Goal: Task Accomplishment & Management: Manage account settings

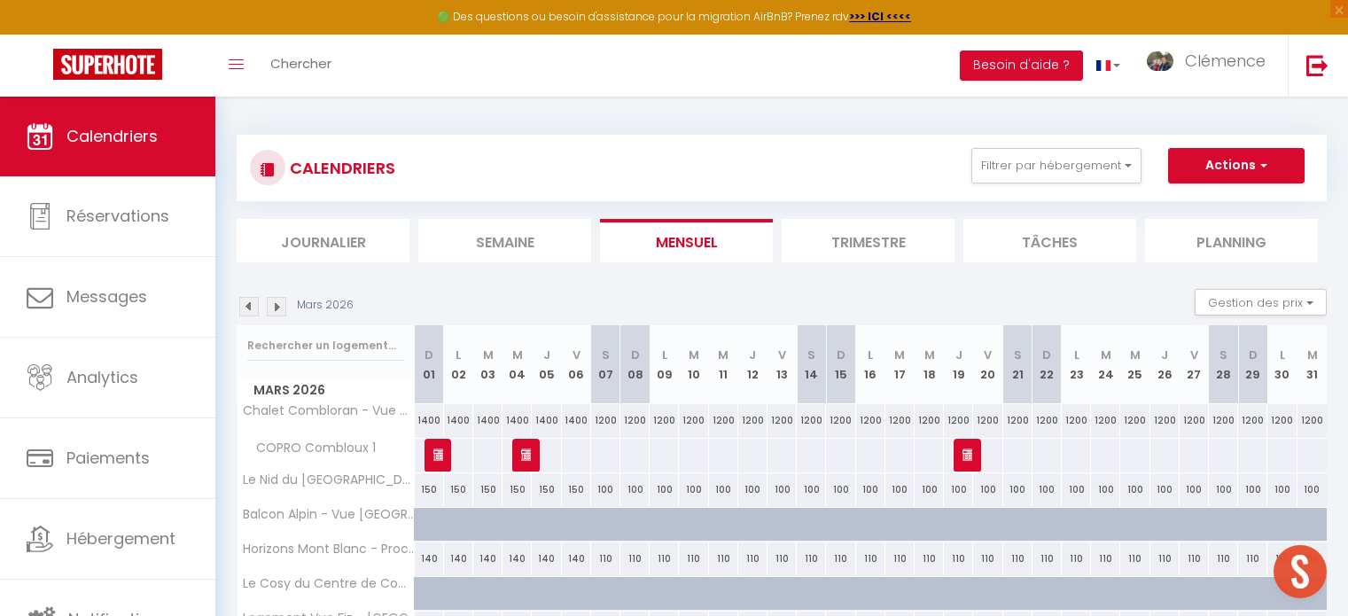
click at [1039, 176] on button "Filtrer par hébergement" at bounding box center [1057, 165] width 170 height 35
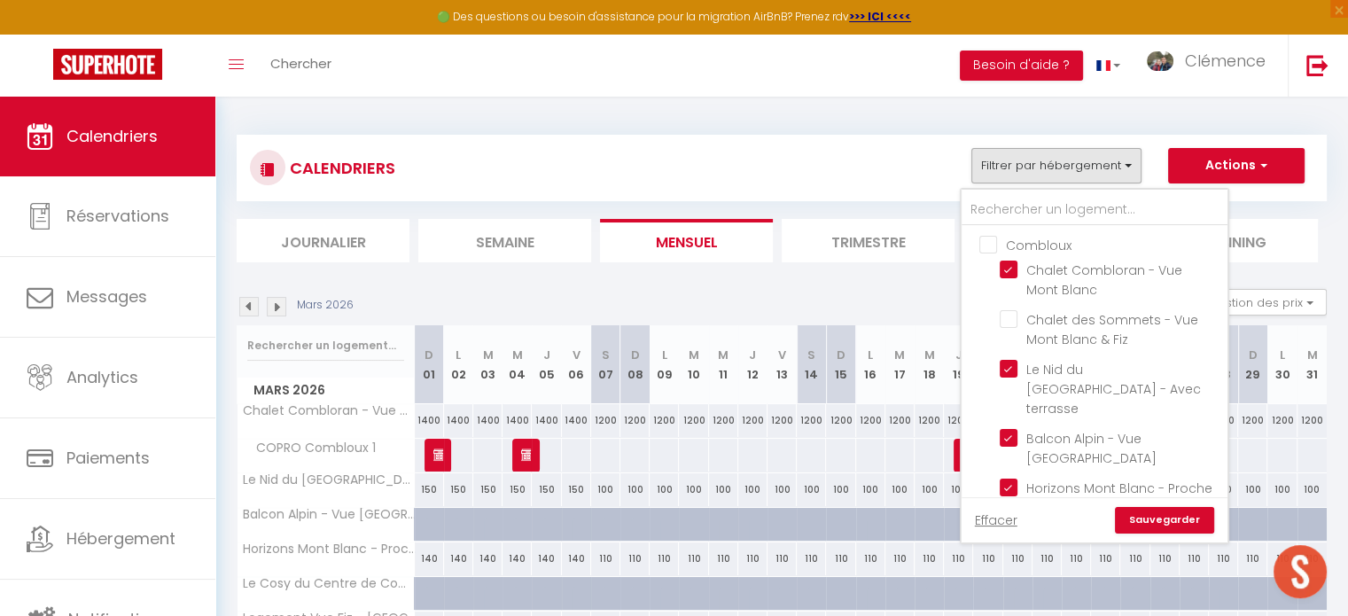
click at [998, 517] on link "Effacer" at bounding box center [996, 521] width 43 height 20
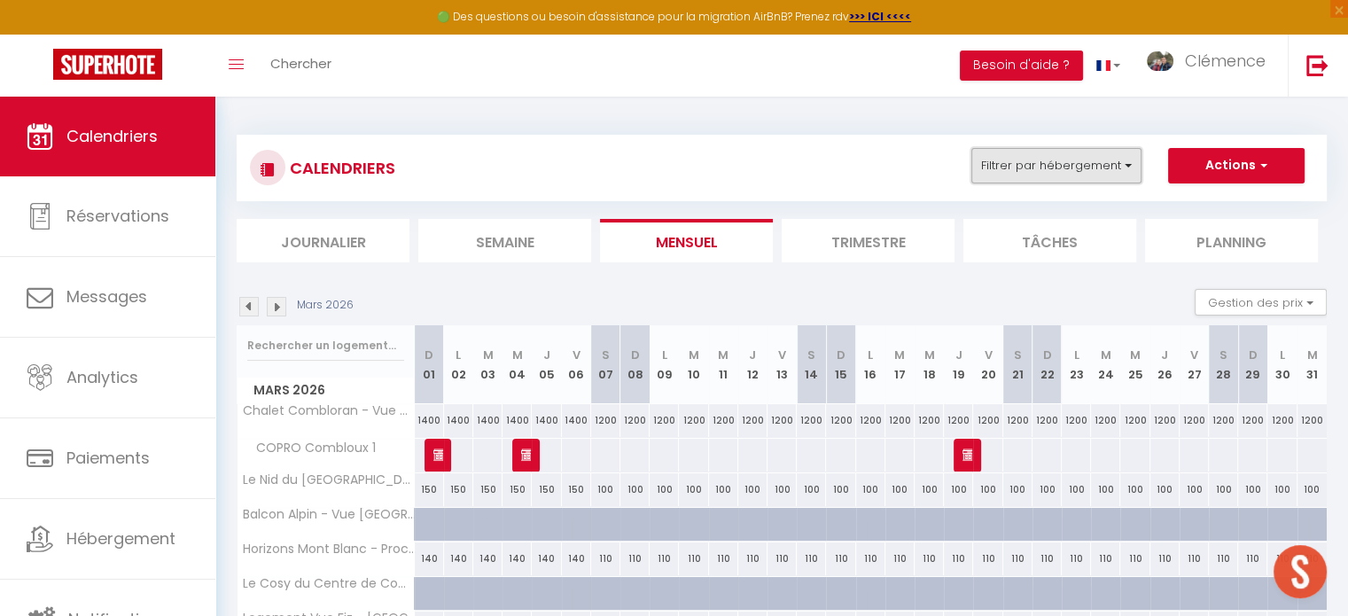
click at [1064, 171] on button "Filtrer par hébergement" at bounding box center [1057, 165] width 170 height 35
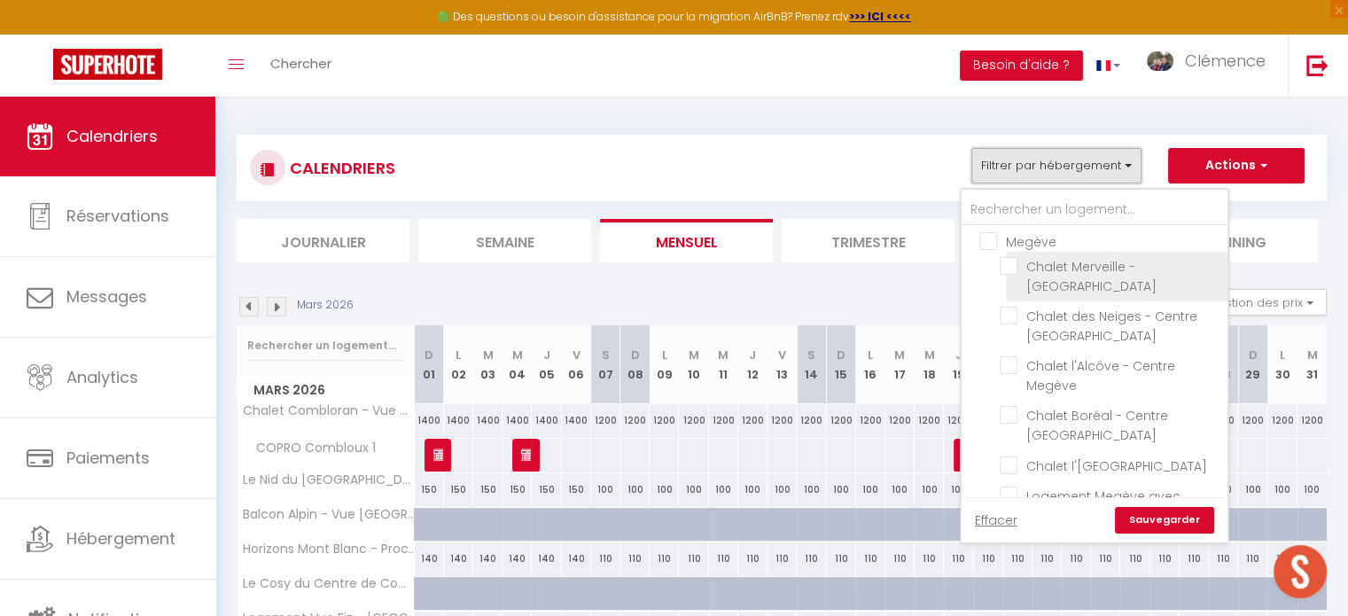
scroll to position [1241, 0]
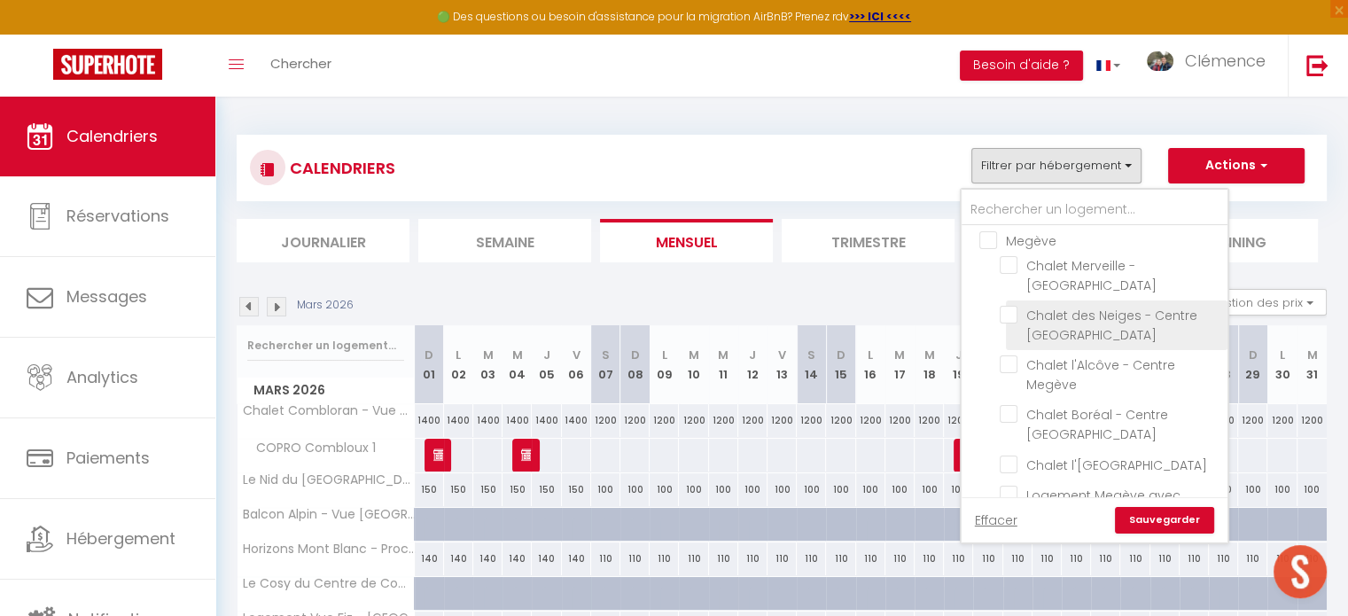
click at [1008, 306] on input "Chalet des Neiges - Centre [GEOGRAPHIC_DATA]" at bounding box center [1111, 315] width 222 height 18
checkbox input "true"
checkbox input "false"
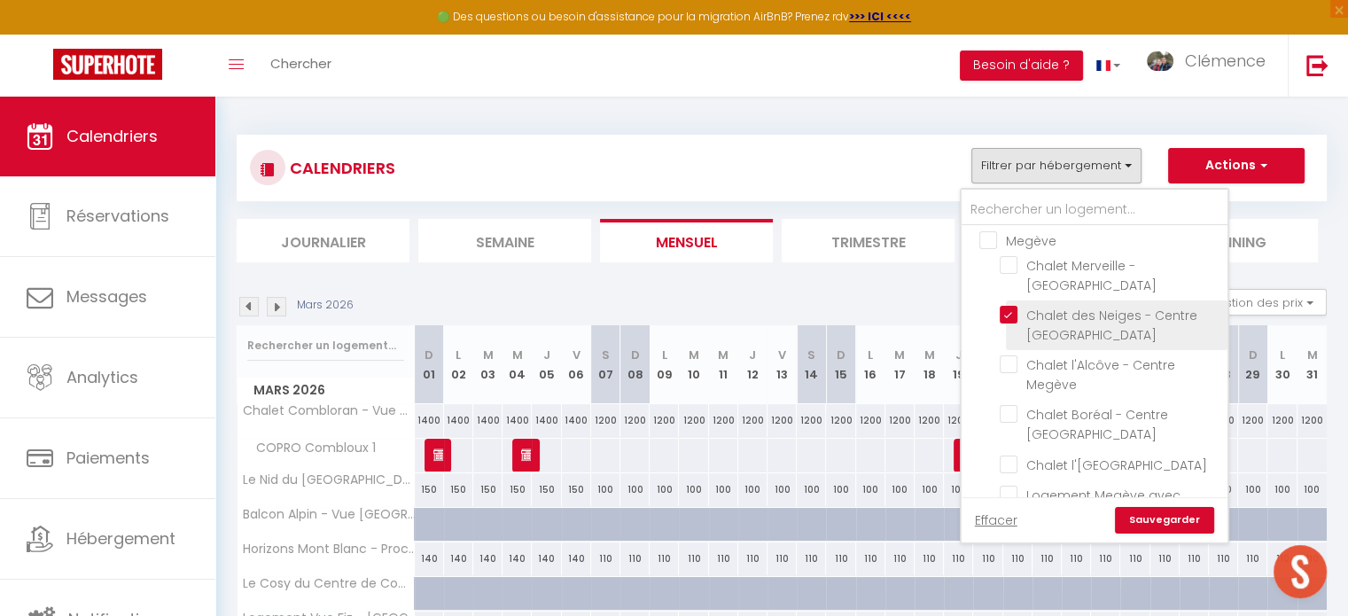
checkbox input "false"
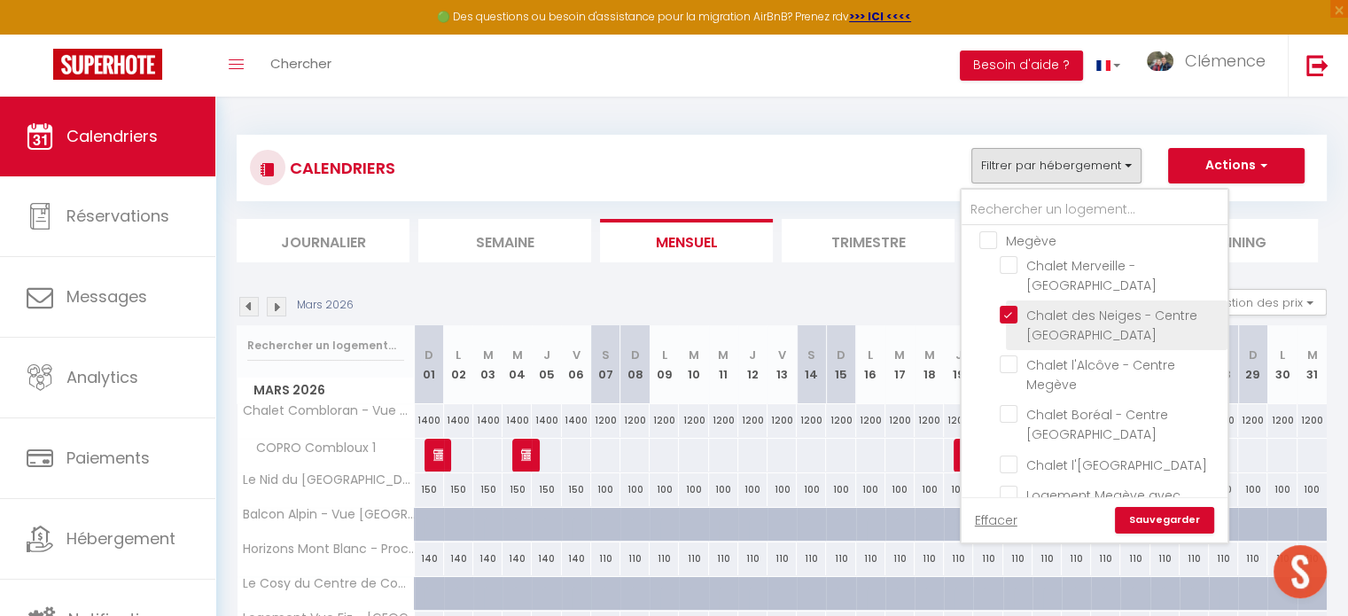
checkbox input "false"
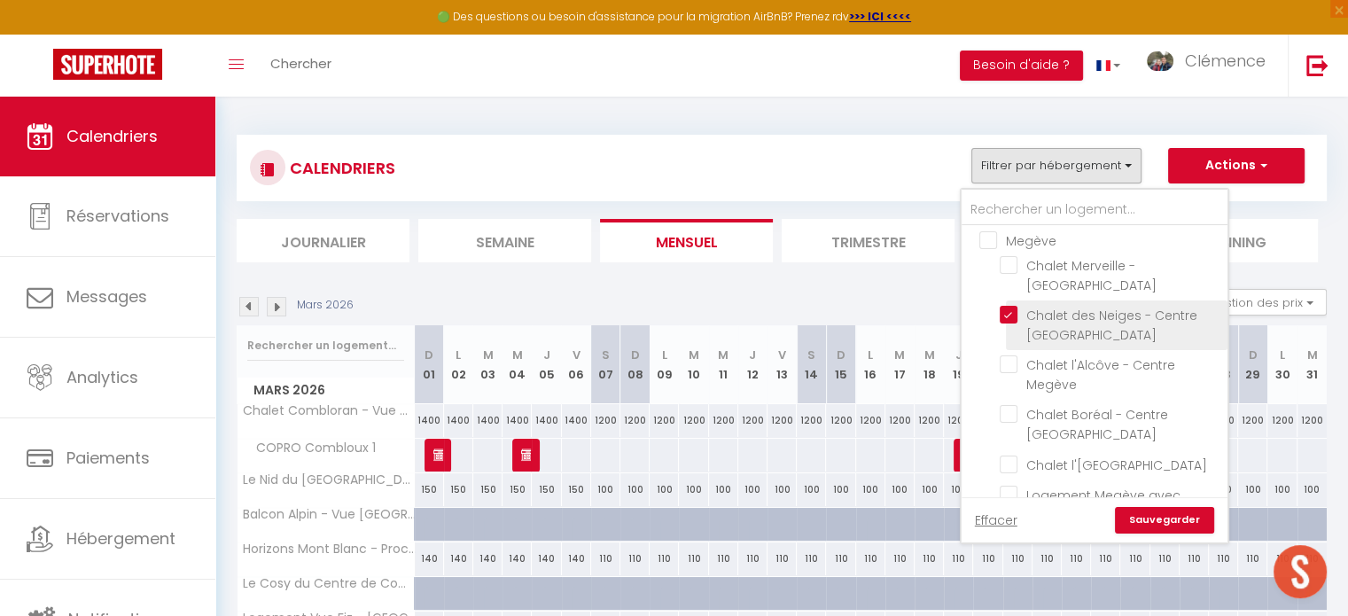
checkbox input "false"
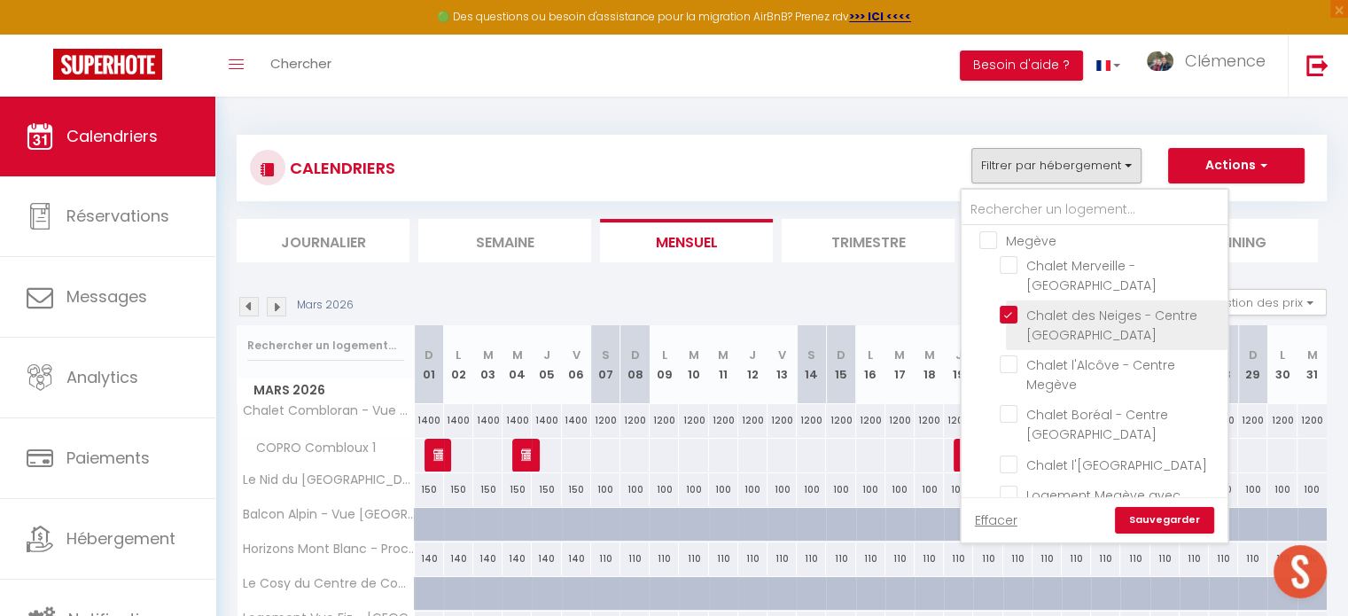
checkbox input "false"
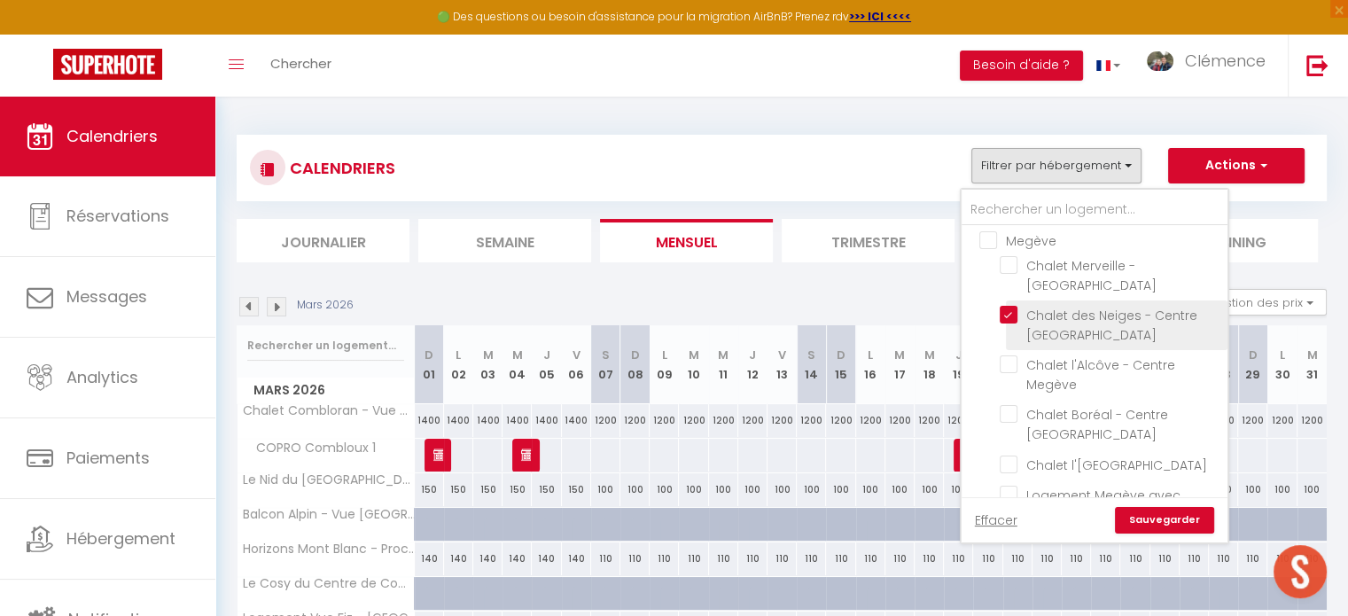
checkbox input "false"
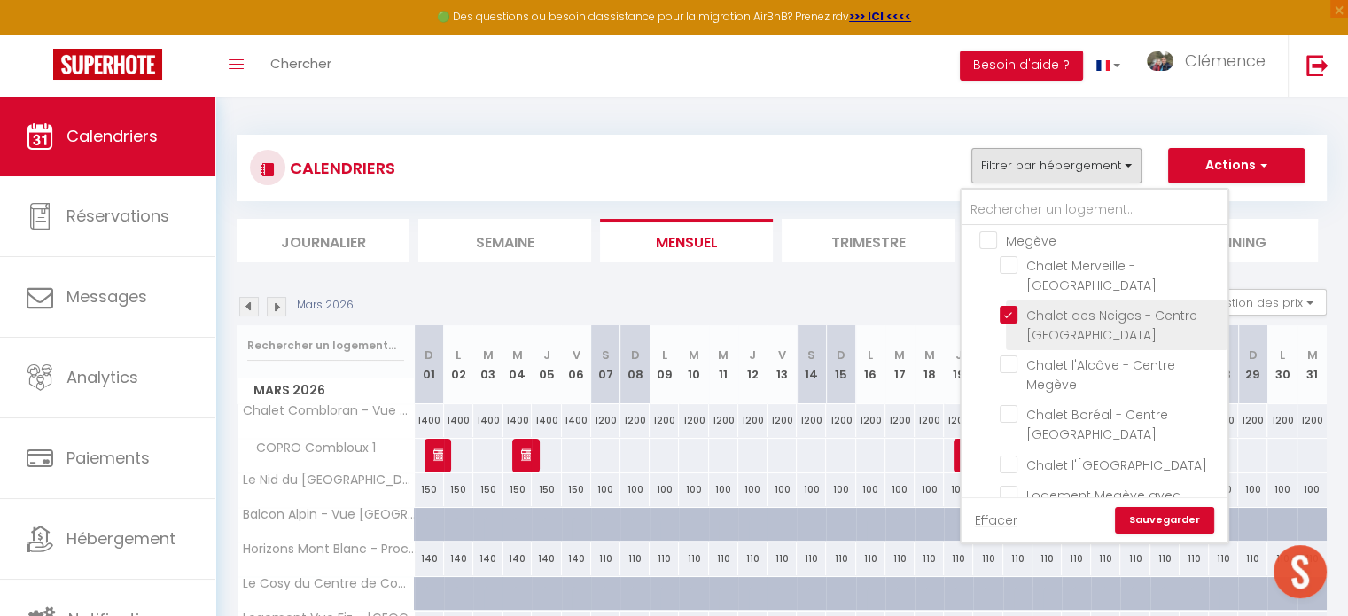
checkbox input "false"
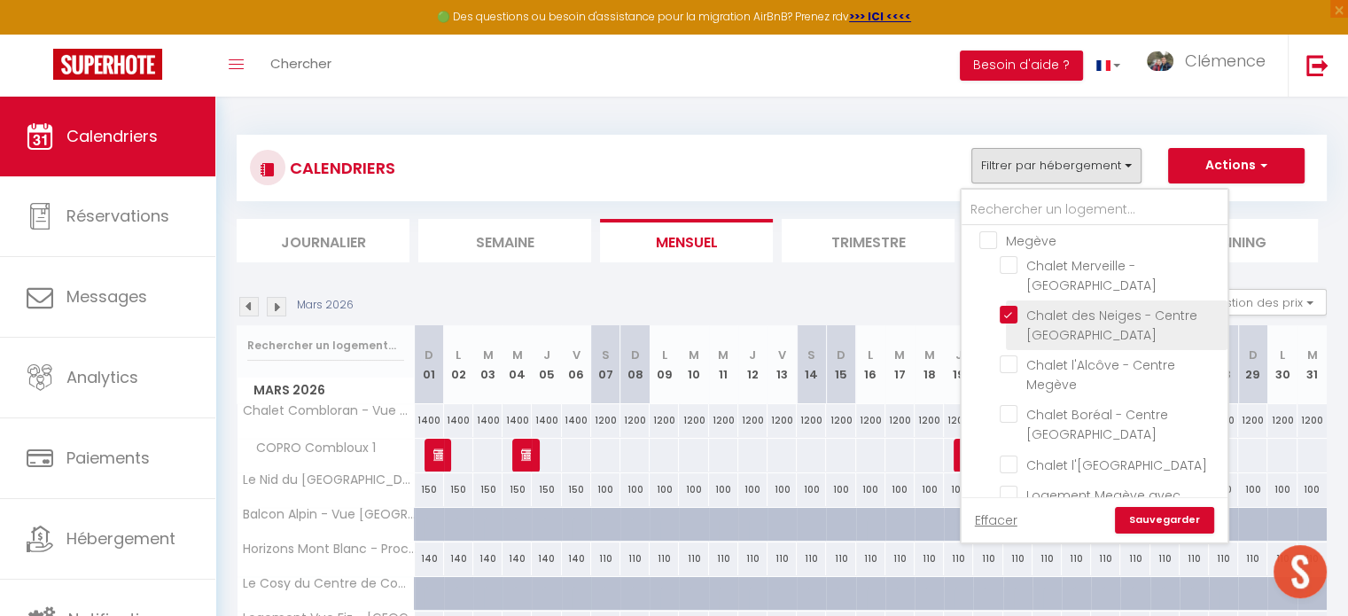
checkbox input "false"
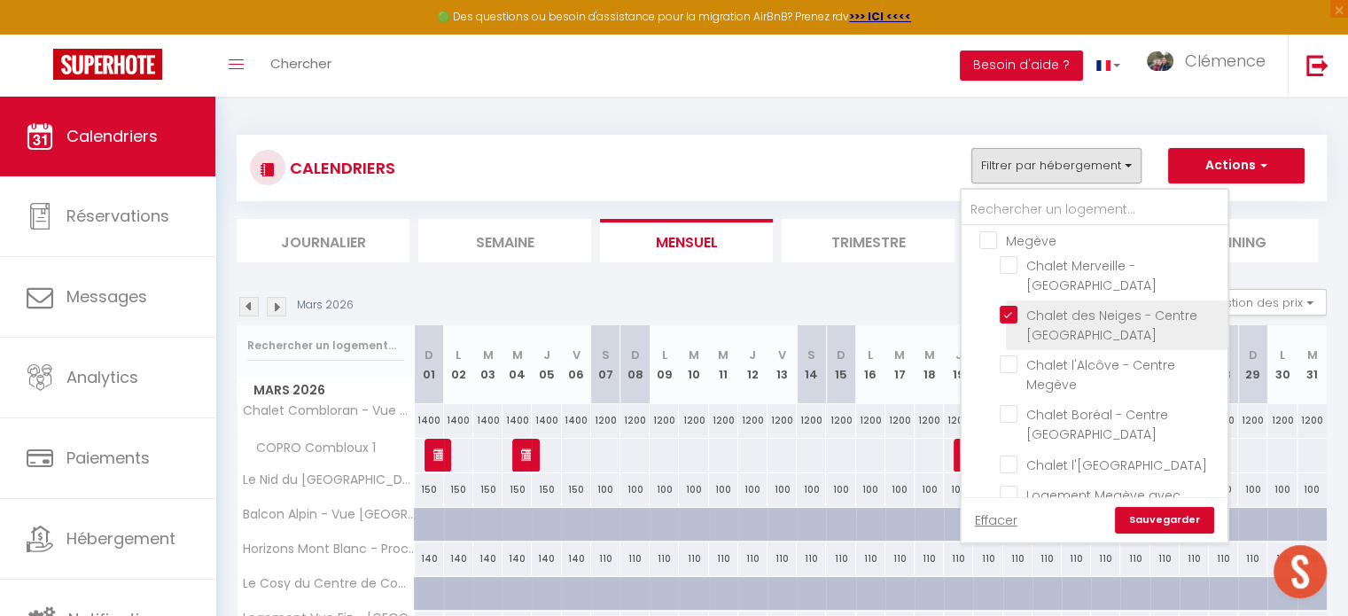
checkbox input "false"
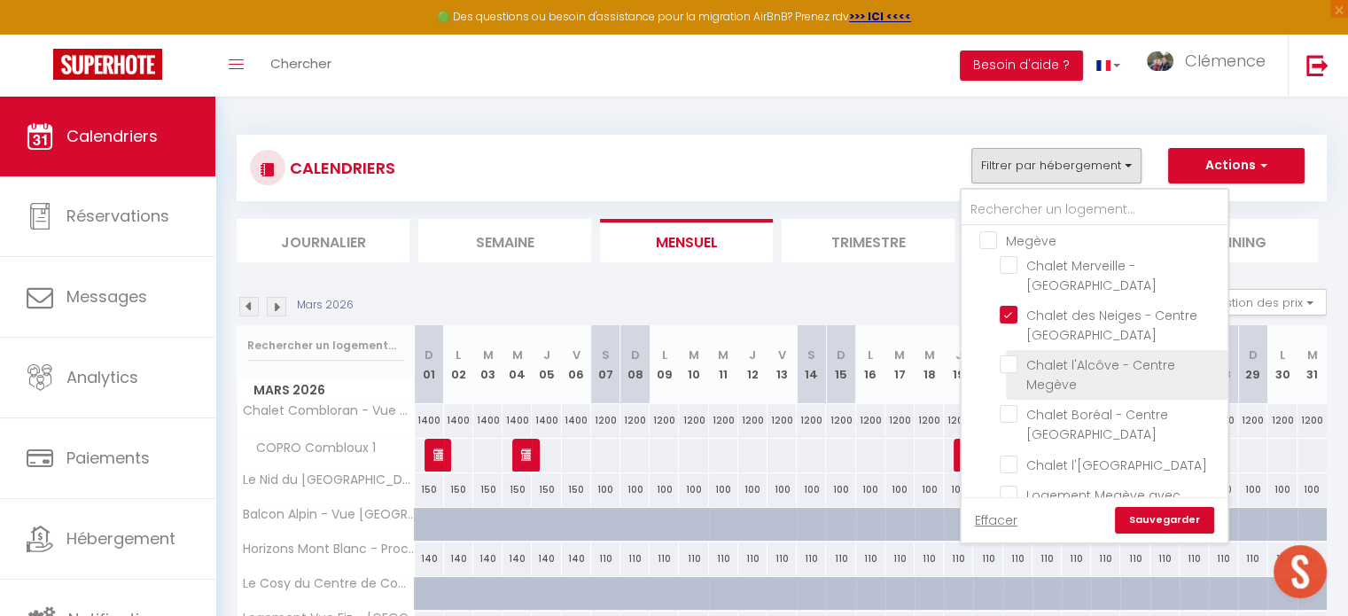
click at [1009, 355] on input "Chalet l'Alcôve - Centre Megève" at bounding box center [1111, 364] width 222 height 18
checkbox input "true"
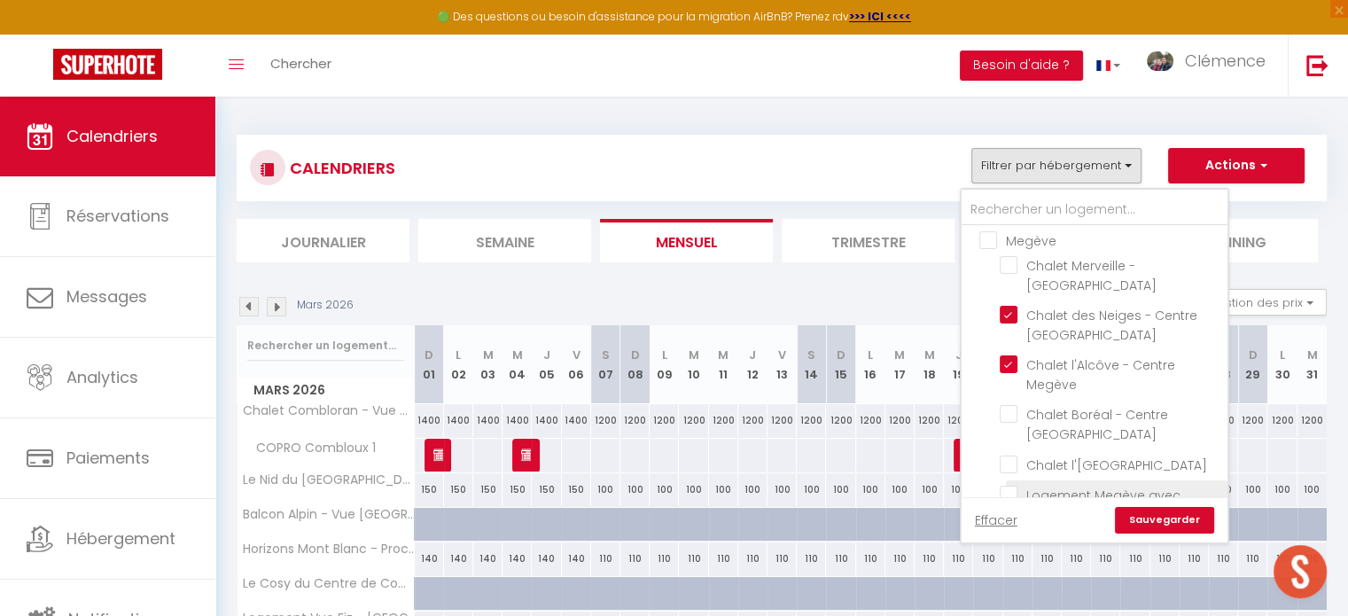
checkbox input "false"
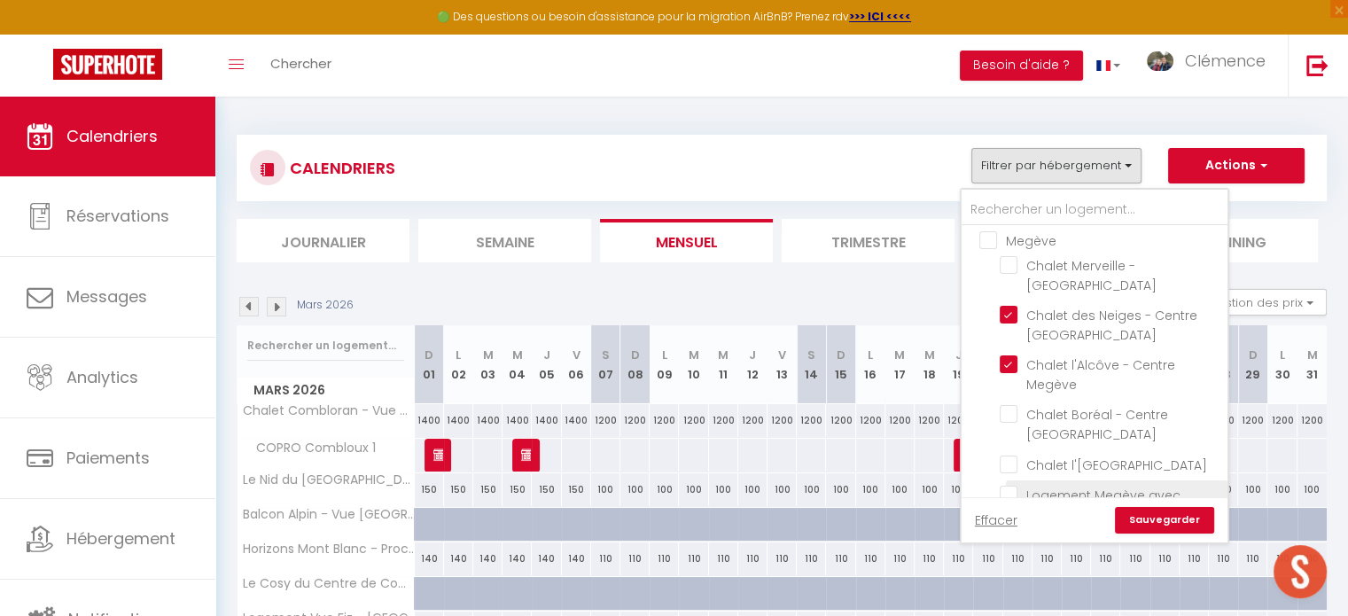
checkbox input "false"
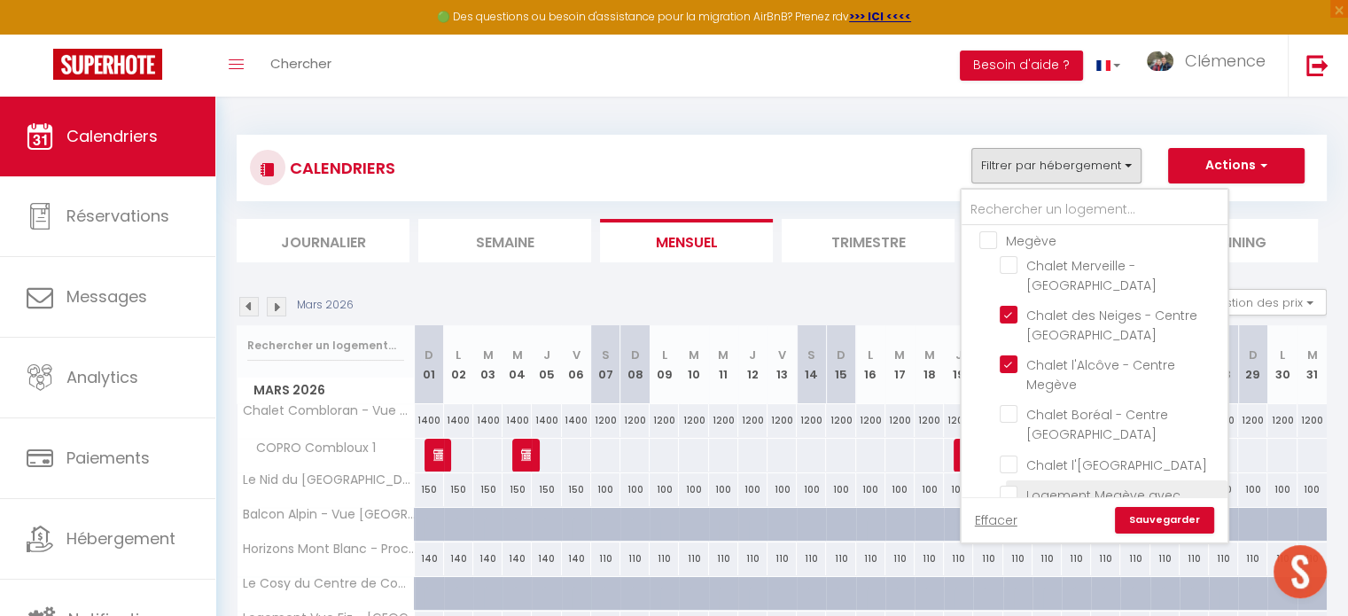
checkbox input "false"
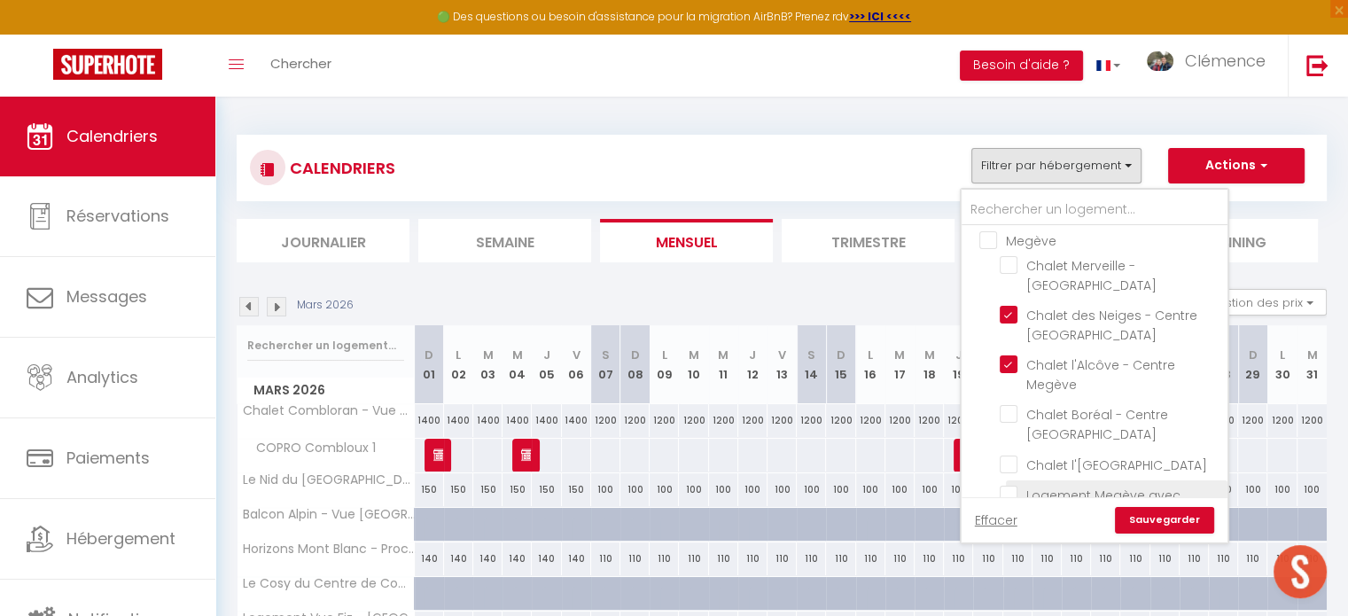
checkbox input "false"
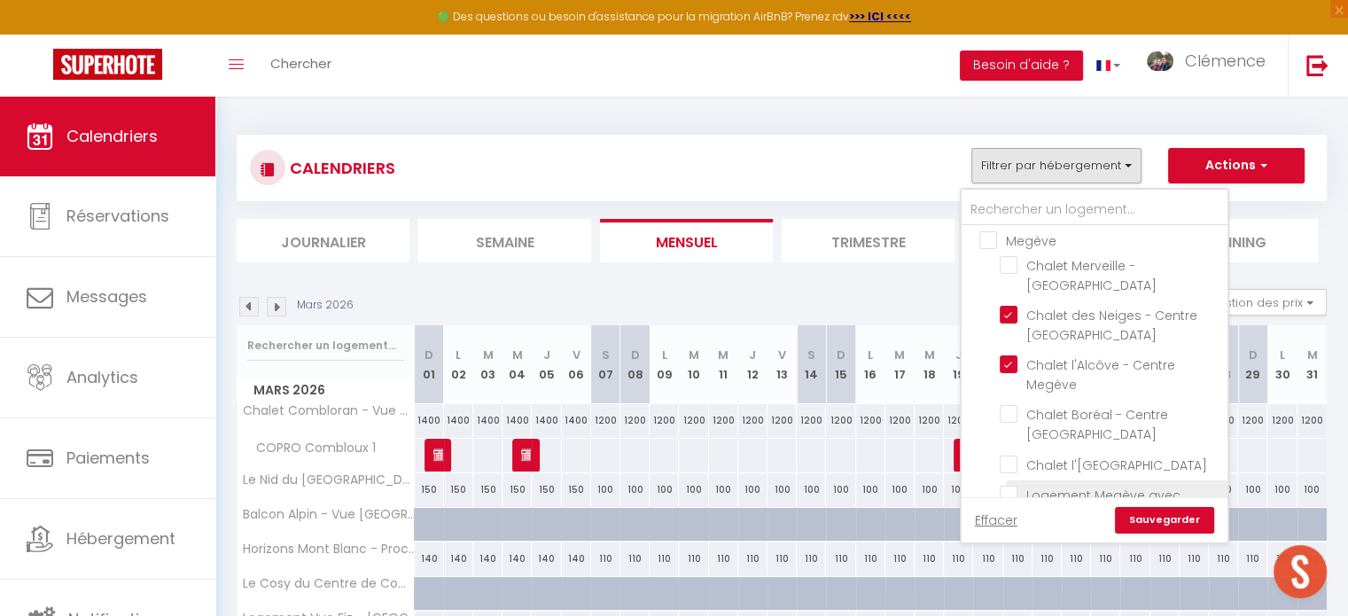
checkbox input "false"
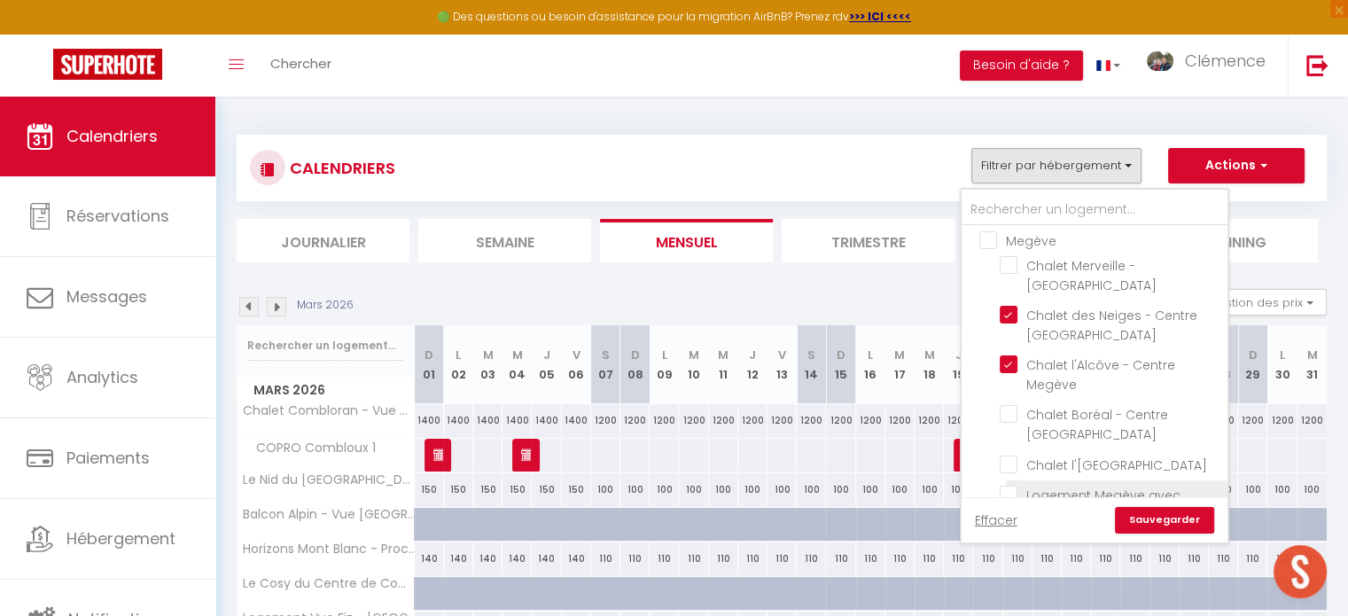
checkbox input "false"
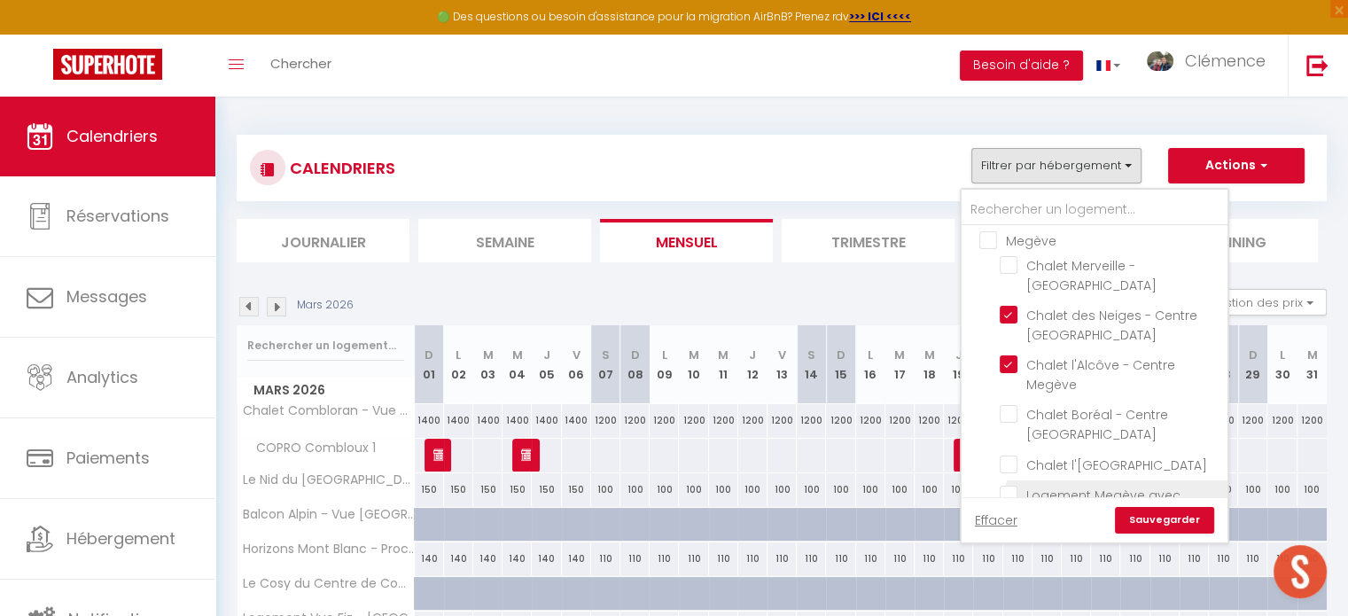
checkbox input "false"
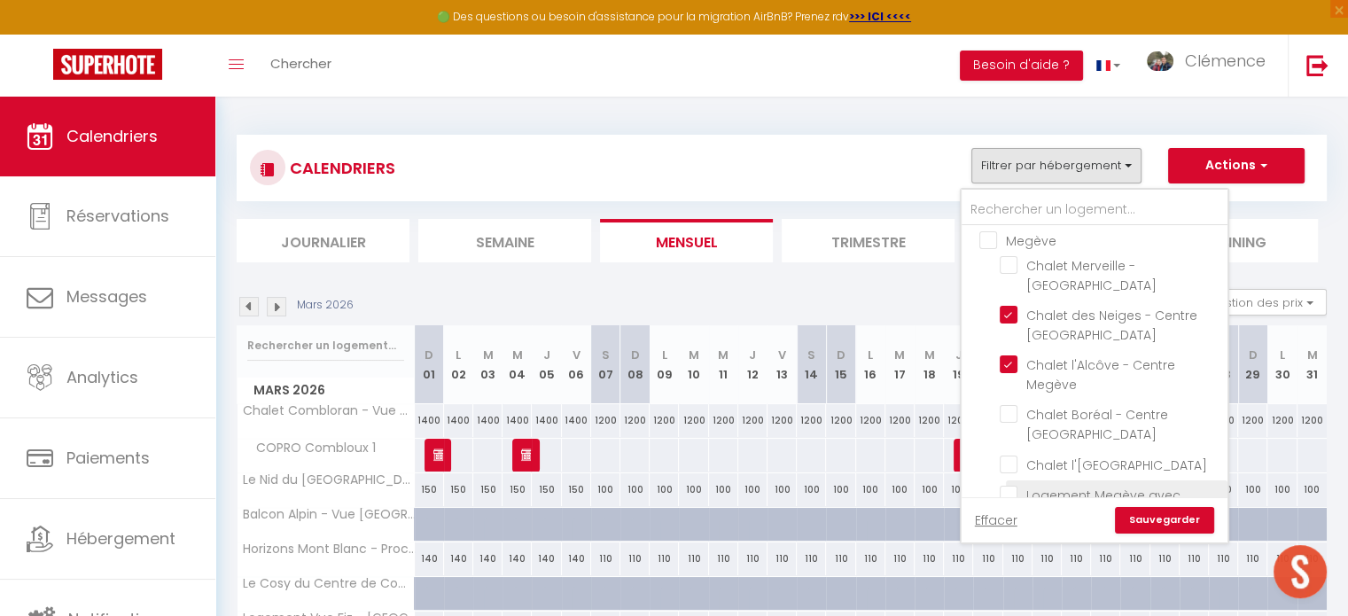
checkbox input "false"
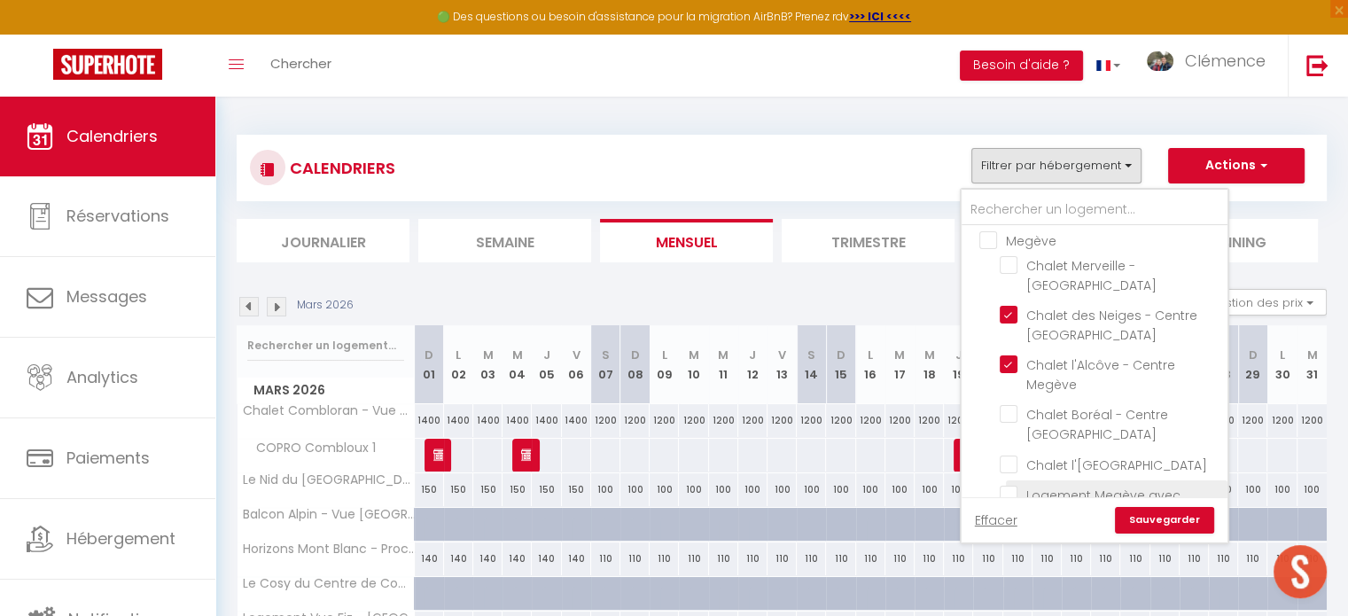
checkbox input "false"
click at [1167, 522] on link "Sauvegarder" at bounding box center [1164, 520] width 99 height 27
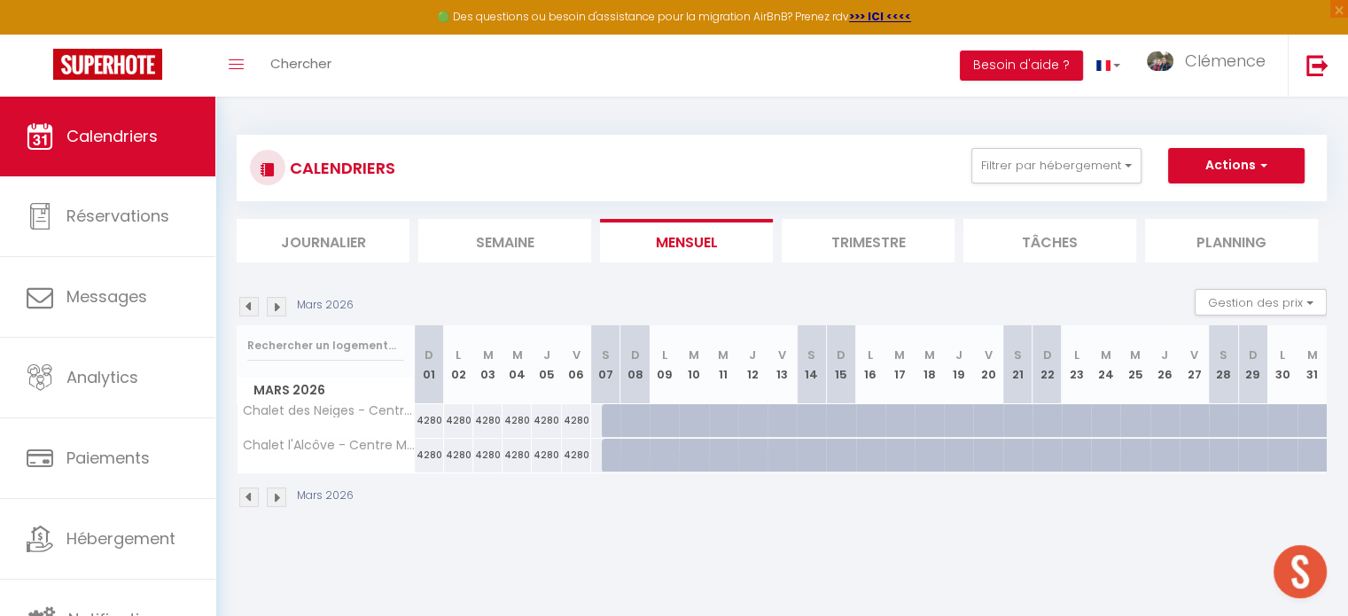
click at [248, 307] on img at bounding box center [249, 307] width 20 height 20
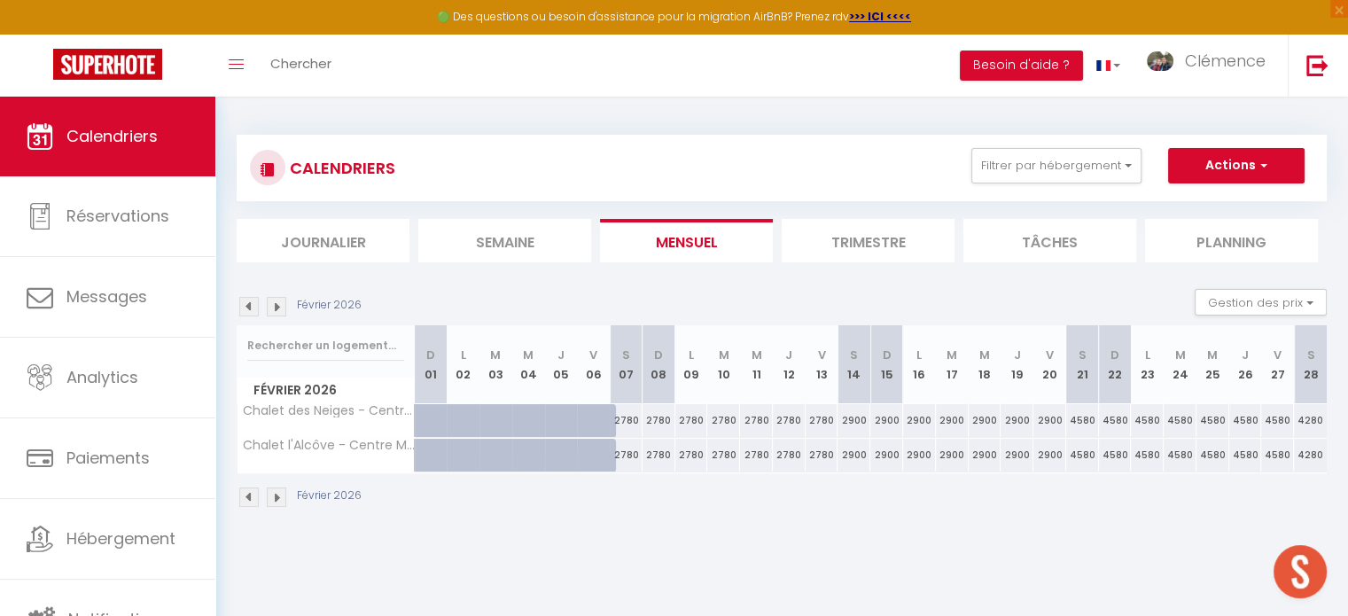
click at [247, 307] on img at bounding box center [249, 307] width 20 height 20
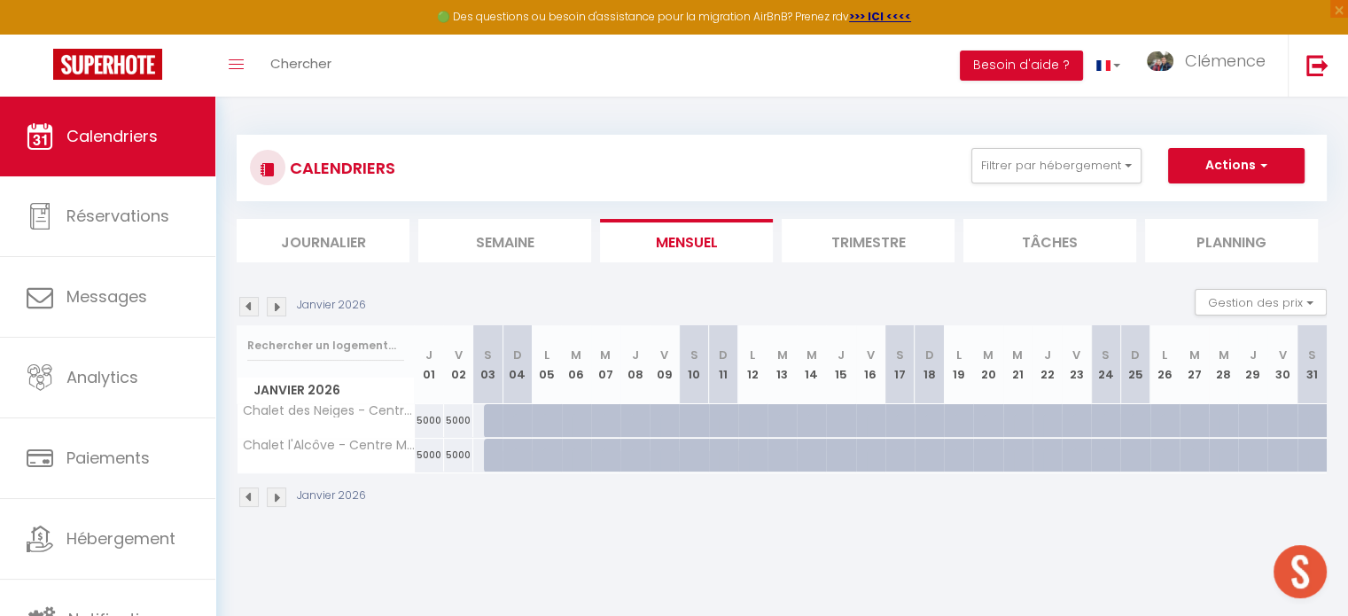
click at [247, 307] on img at bounding box center [249, 307] width 20 height 20
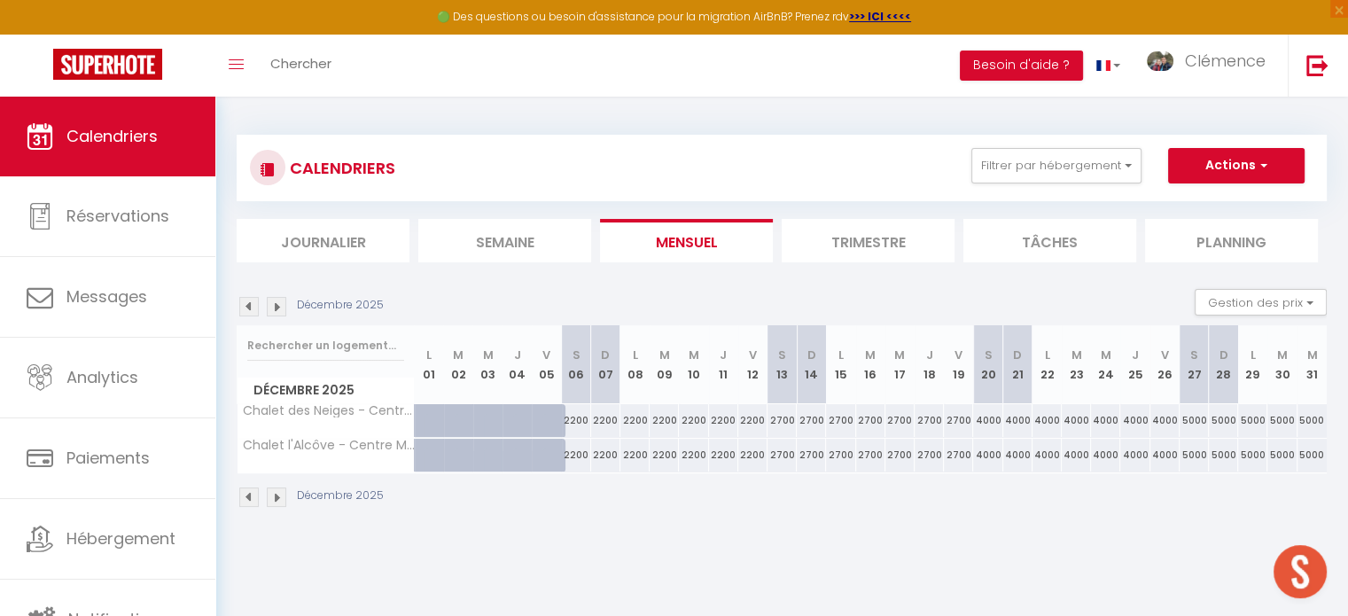
click at [248, 306] on img at bounding box center [249, 307] width 20 height 20
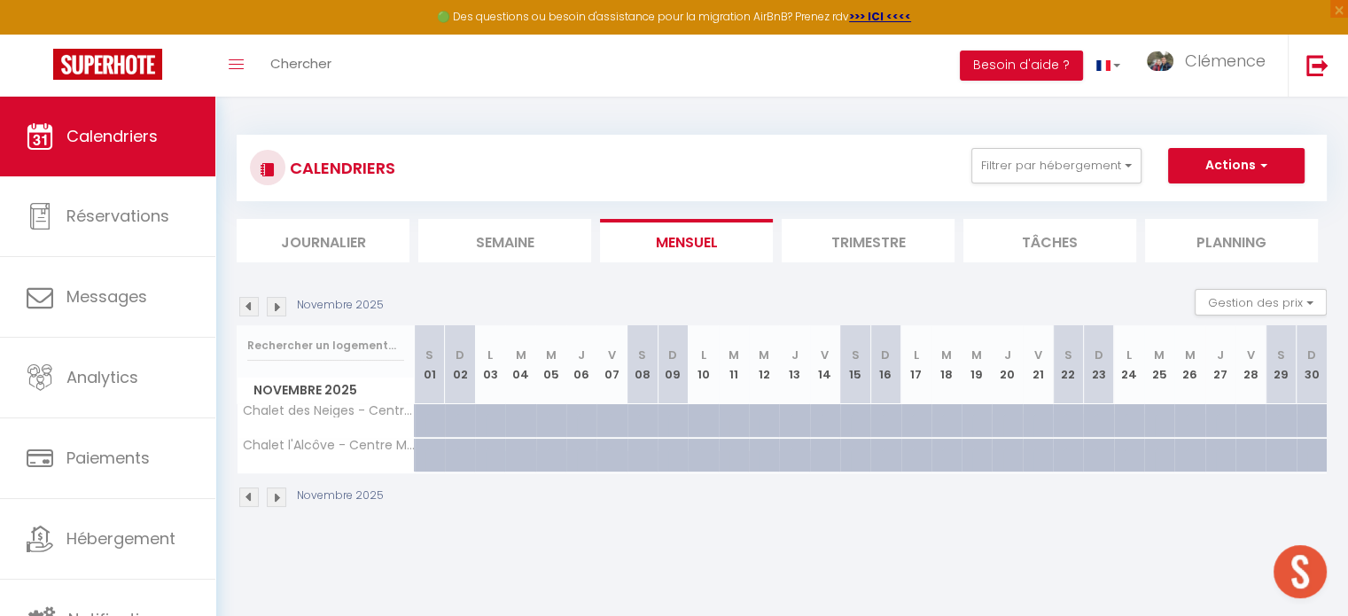
click at [248, 305] on img at bounding box center [249, 307] width 20 height 20
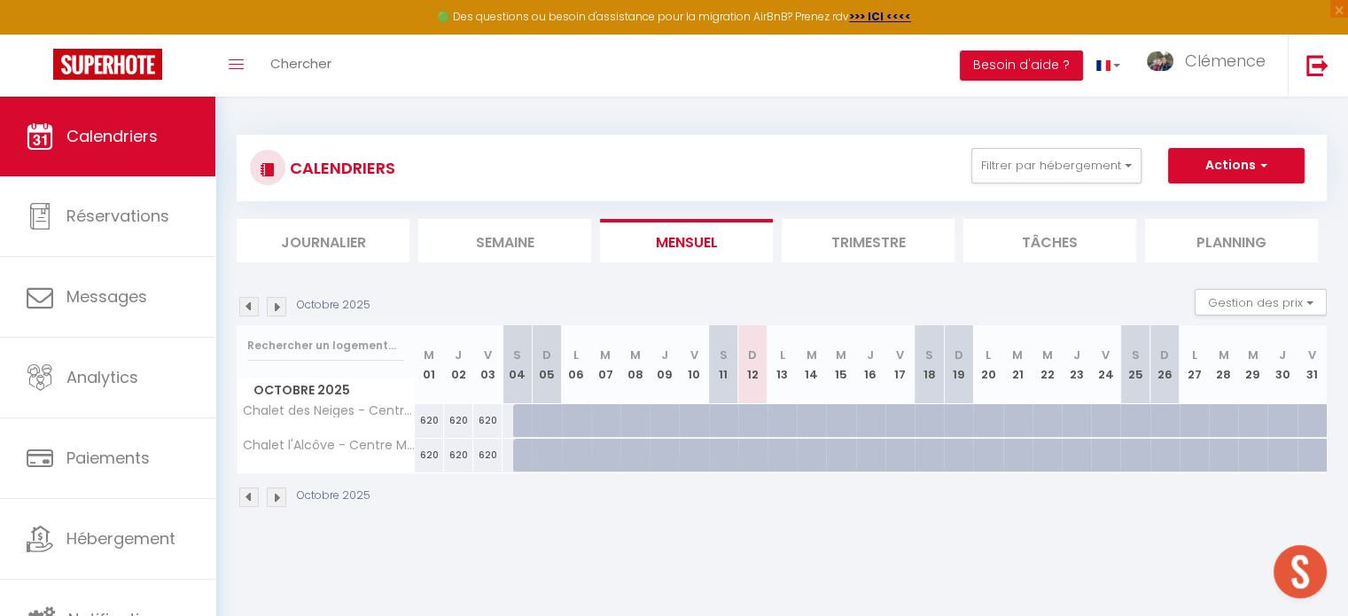
click at [248, 305] on img at bounding box center [249, 307] width 20 height 20
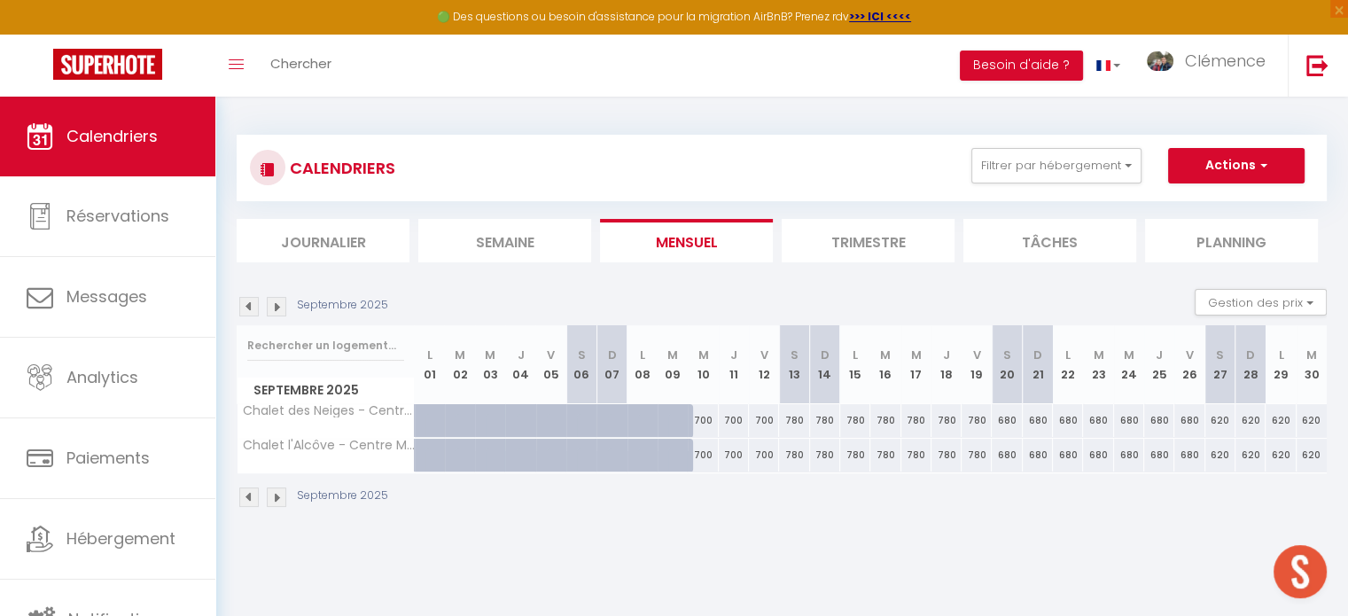
click at [248, 305] on img at bounding box center [249, 307] width 20 height 20
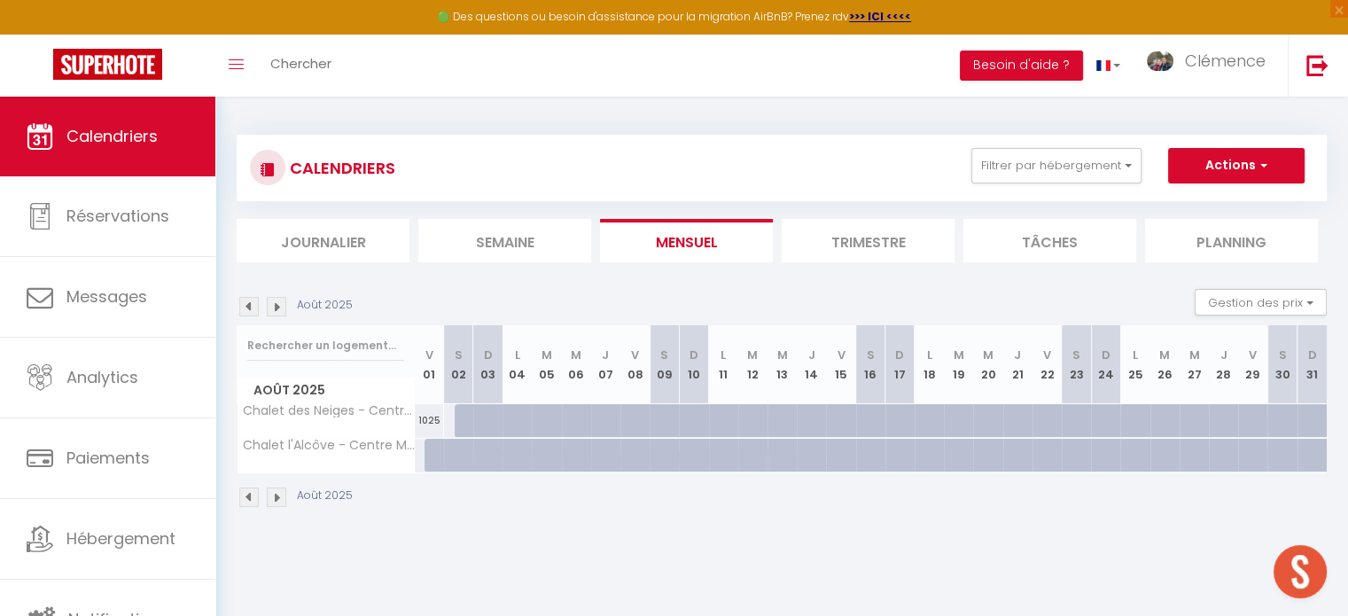
click at [248, 305] on img at bounding box center [249, 307] width 20 height 20
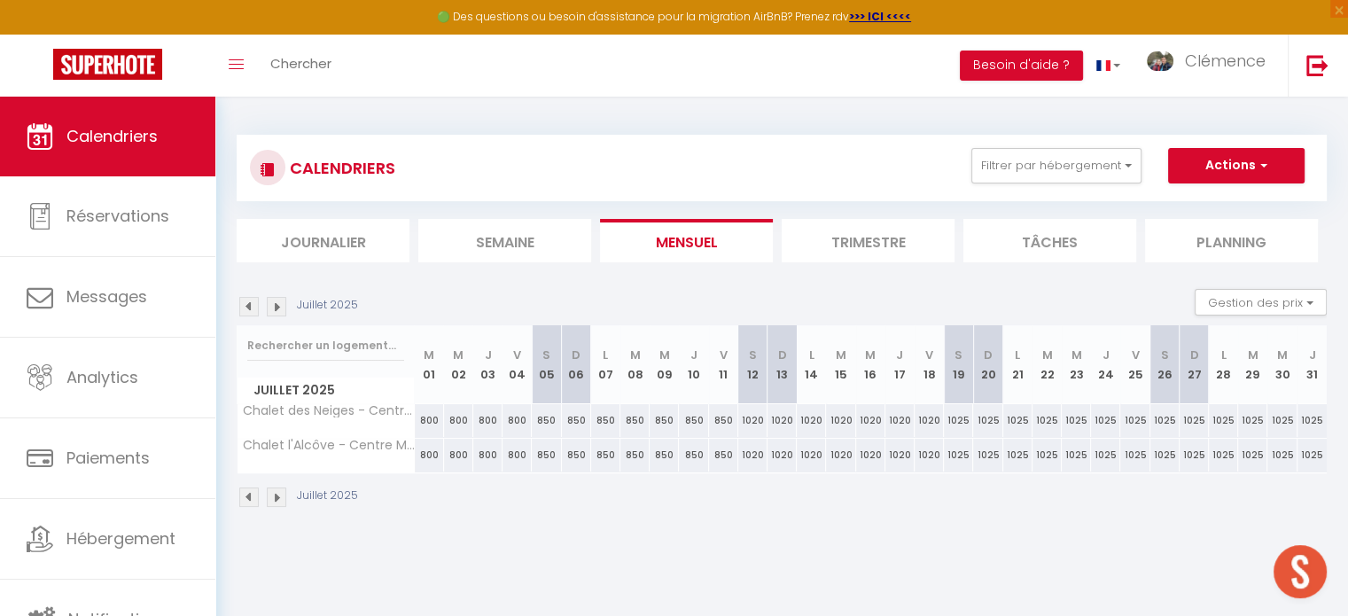
click at [248, 305] on img at bounding box center [249, 307] width 20 height 20
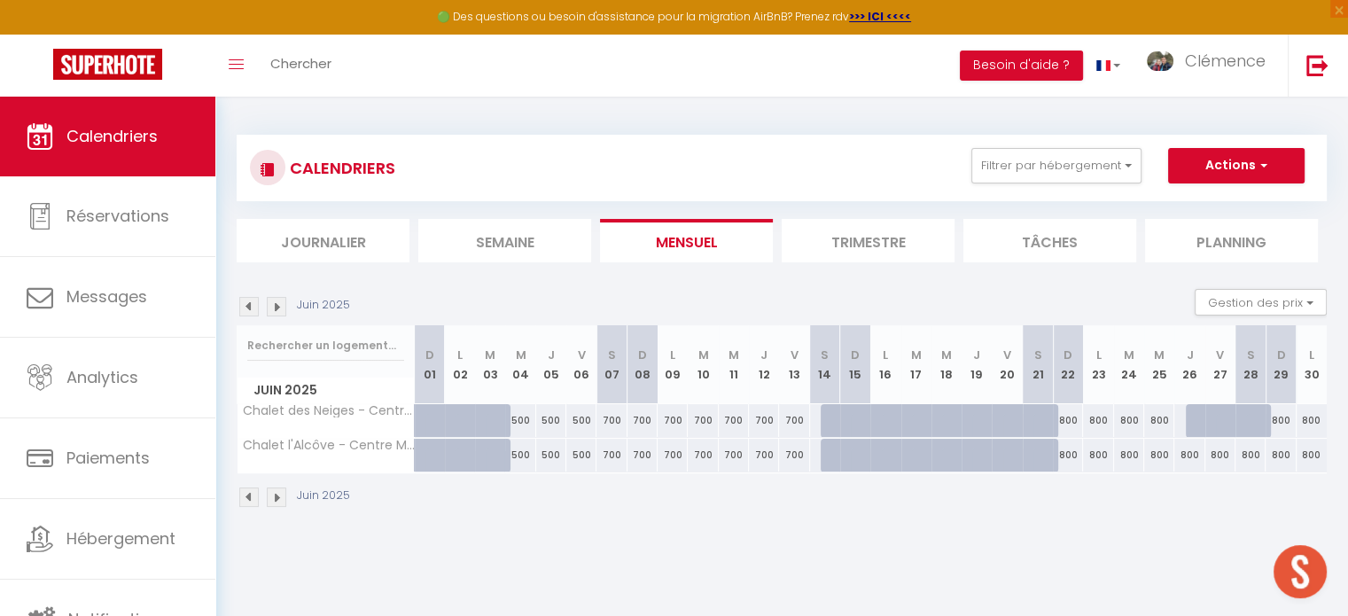
click at [248, 305] on img at bounding box center [249, 307] width 20 height 20
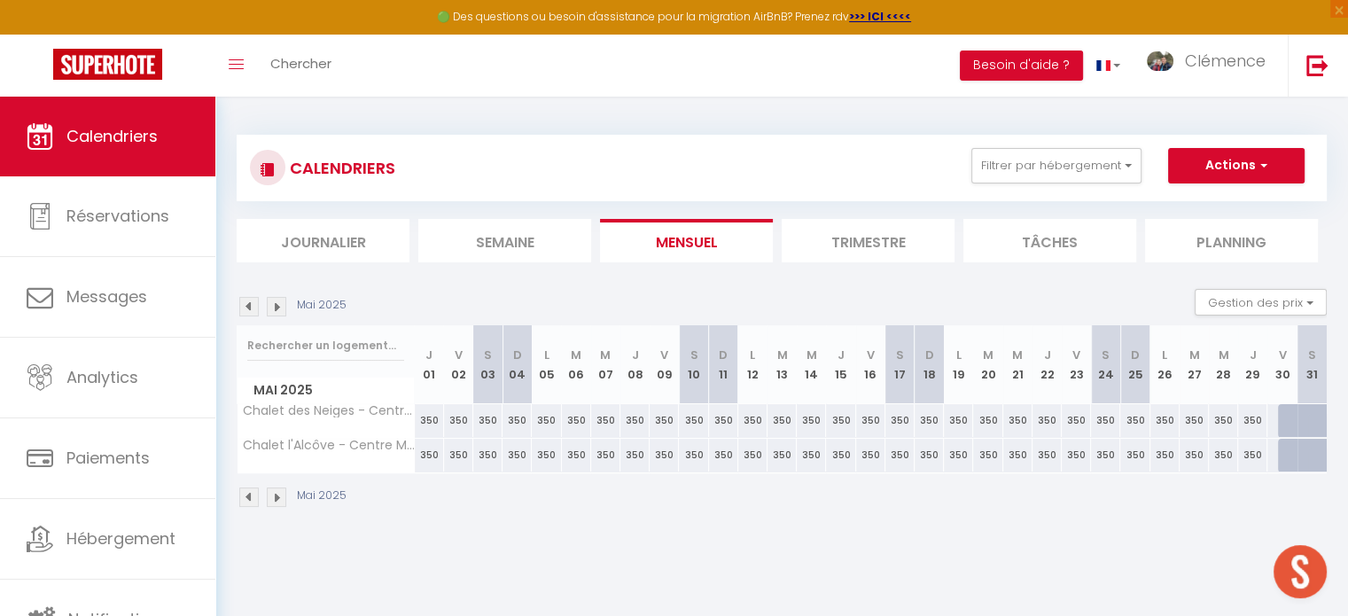
click at [279, 305] on img at bounding box center [277, 307] width 20 height 20
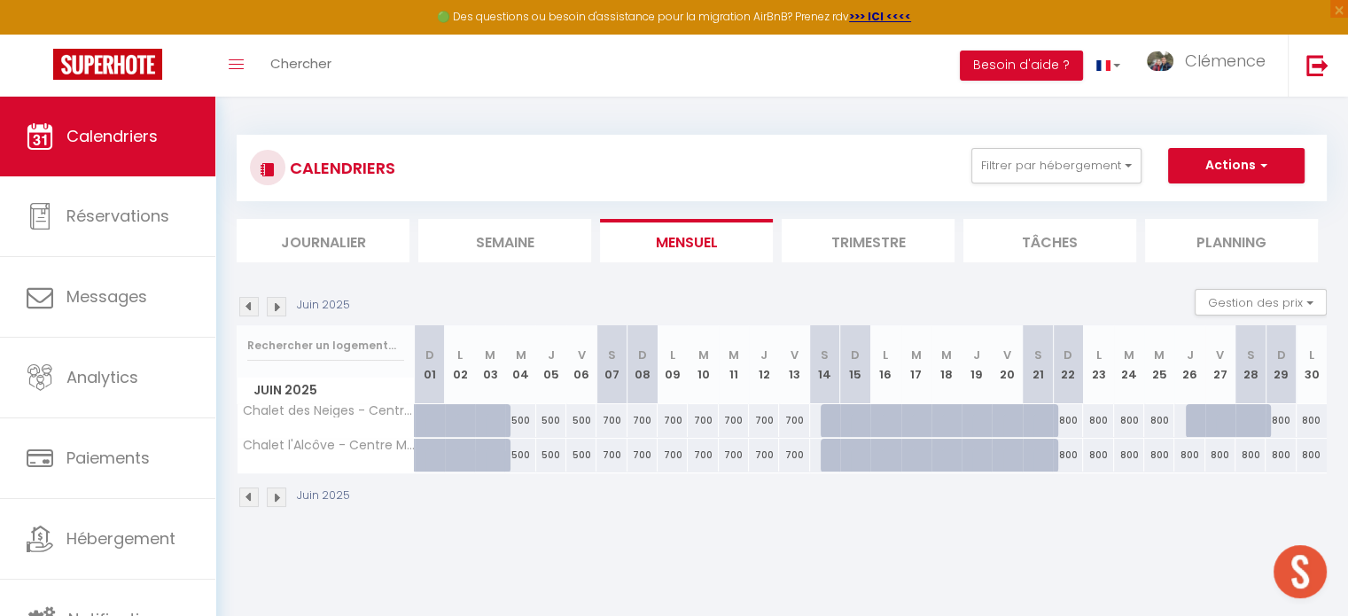
click at [252, 308] on img at bounding box center [249, 307] width 20 height 20
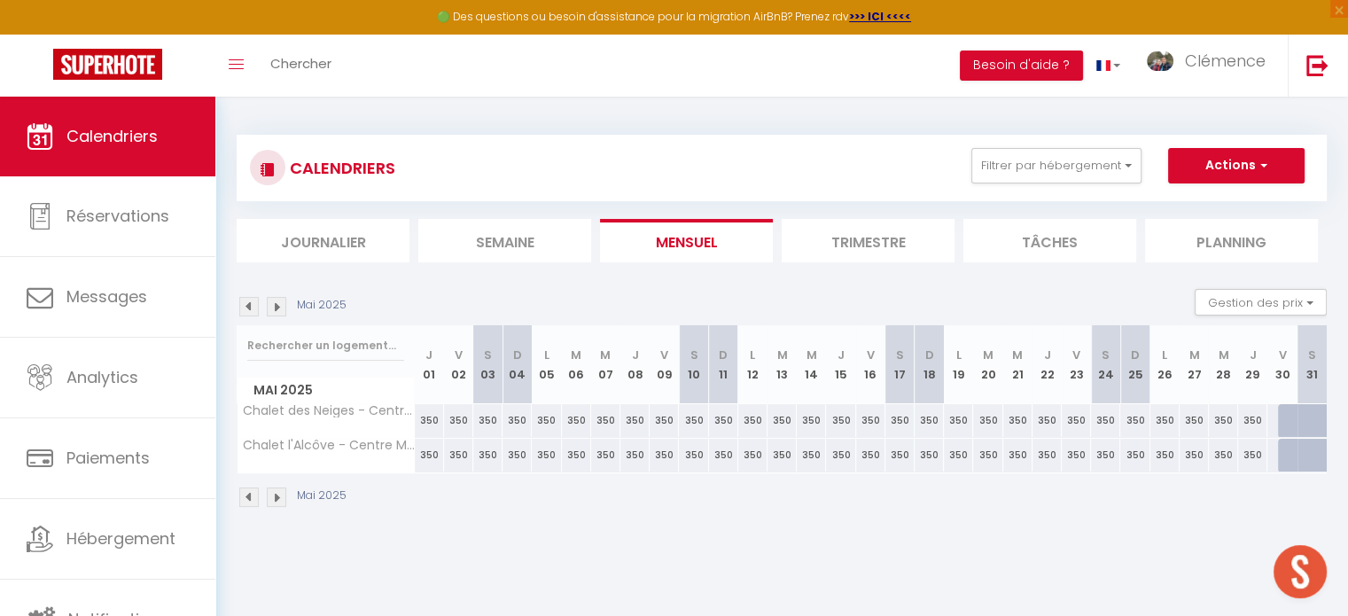
click at [252, 308] on img at bounding box center [249, 307] width 20 height 20
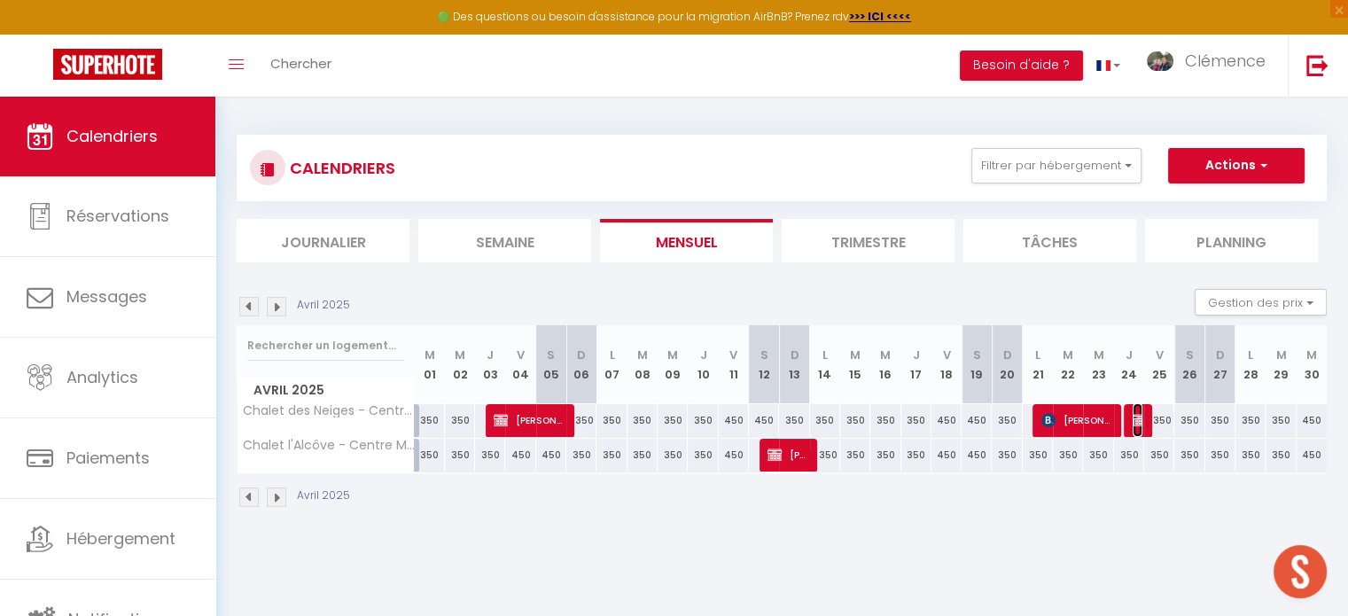
click at [1136, 418] on img at bounding box center [1140, 420] width 14 height 14
select select "OK"
select select
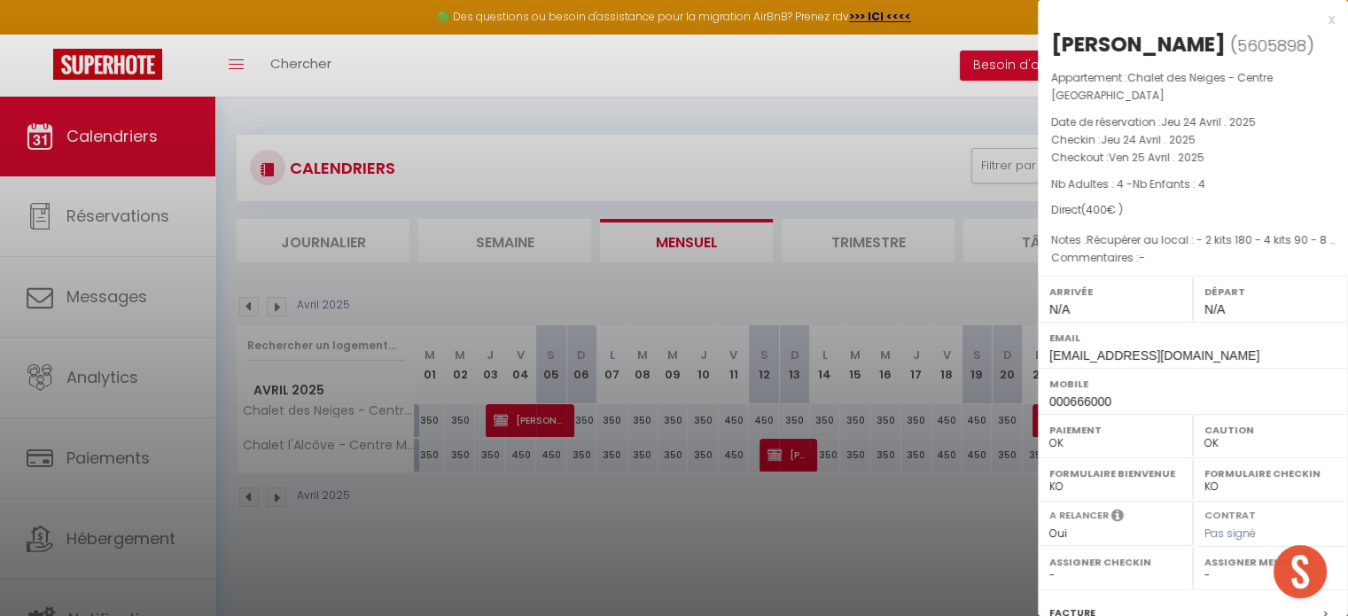
click at [901, 545] on div at bounding box center [674, 308] width 1348 height 616
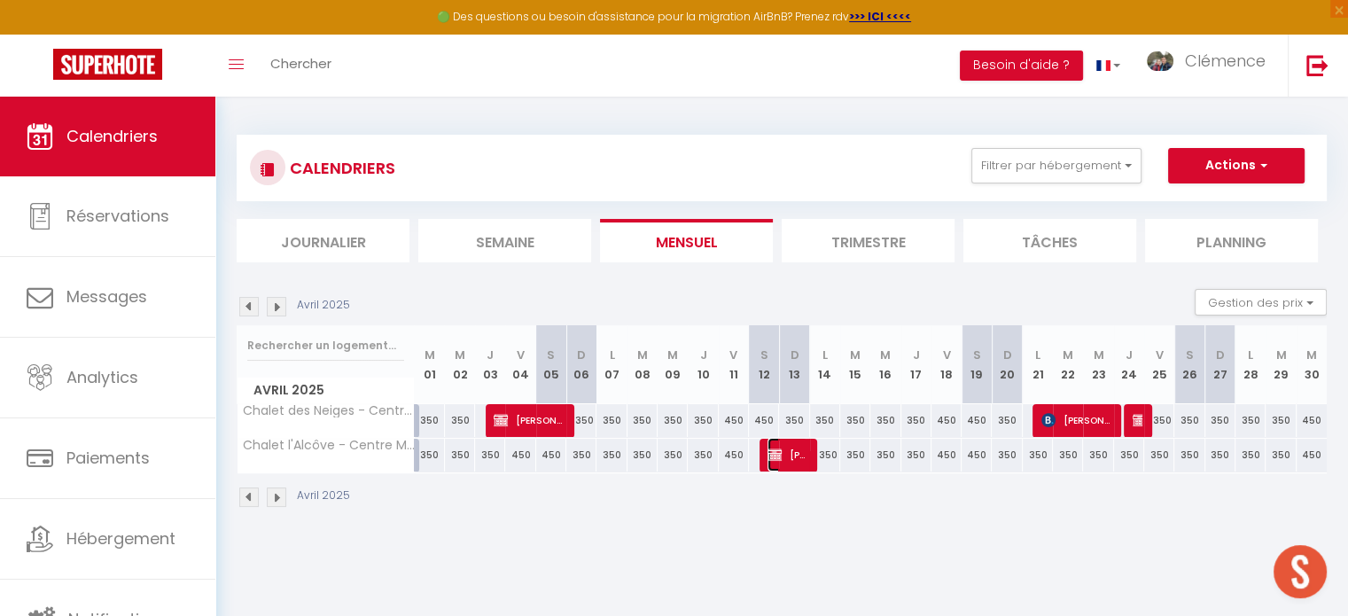
click at [799, 457] on span "[PERSON_NAME]" at bounding box center [788, 455] width 40 height 34
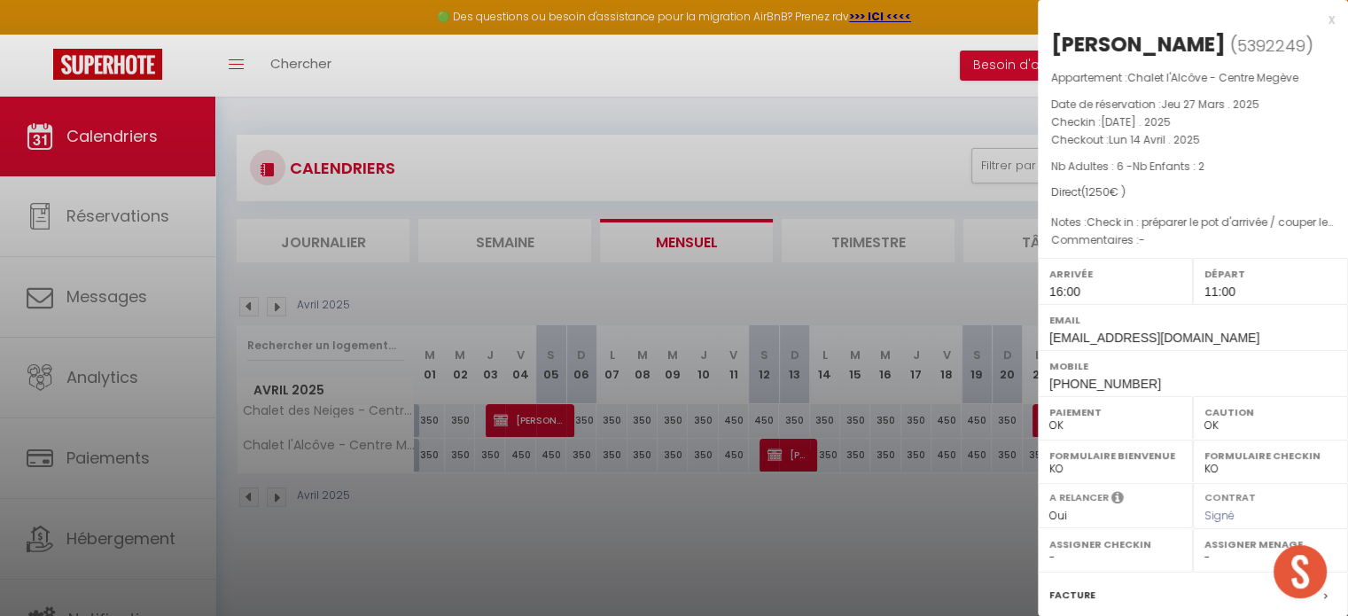
click at [777, 511] on div at bounding box center [674, 308] width 1348 height 616
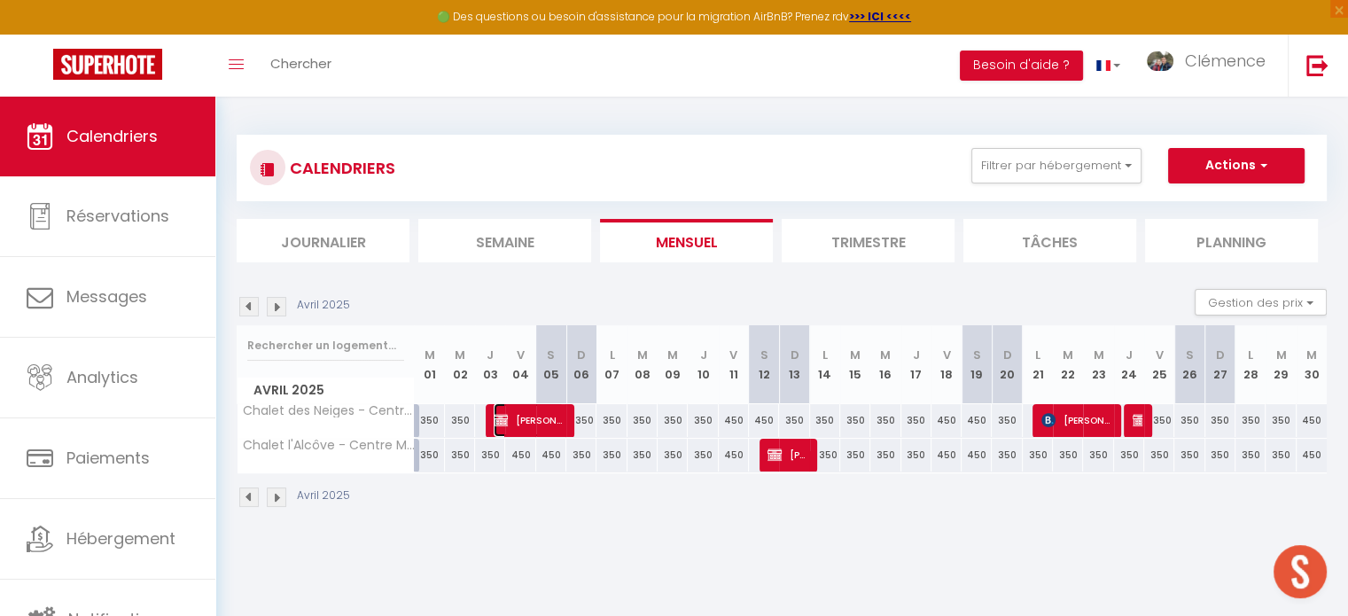
click at [560, 413] on span "[PERSON_NAME]" at bounding box center [529, 420] width 70 height 34
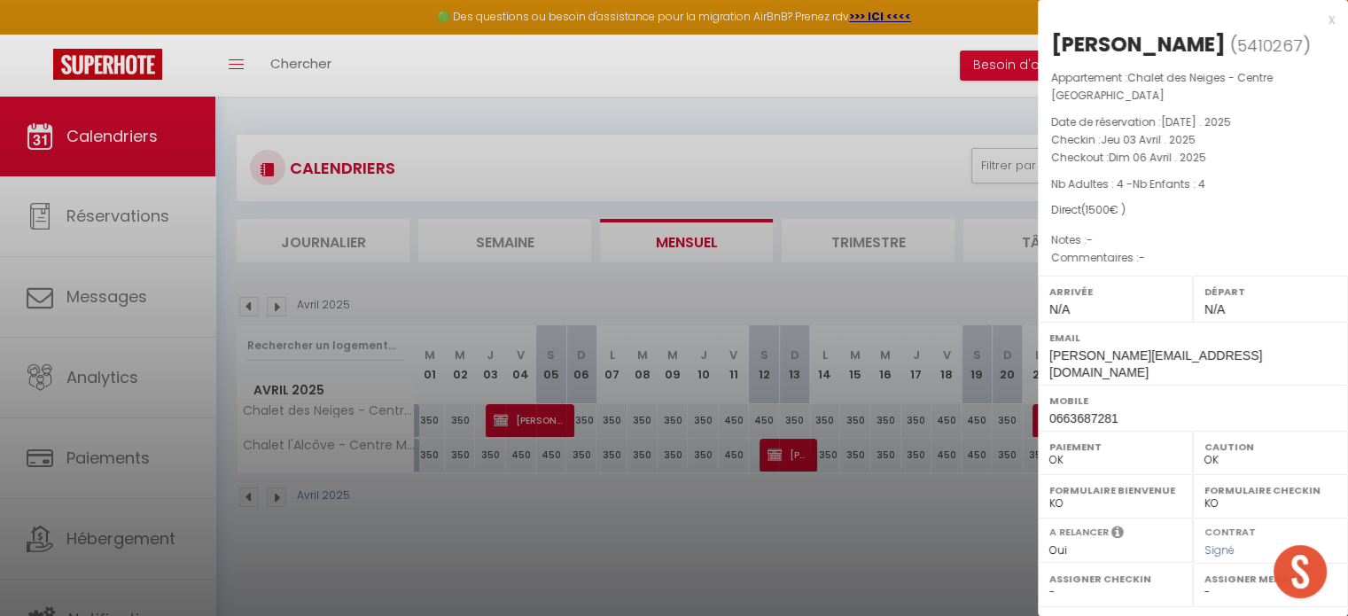
click at [604, 502] on div at bounding box center [674, 308] width 1348 height 616
